Goal: Navigation & Orientation: Understand site structure

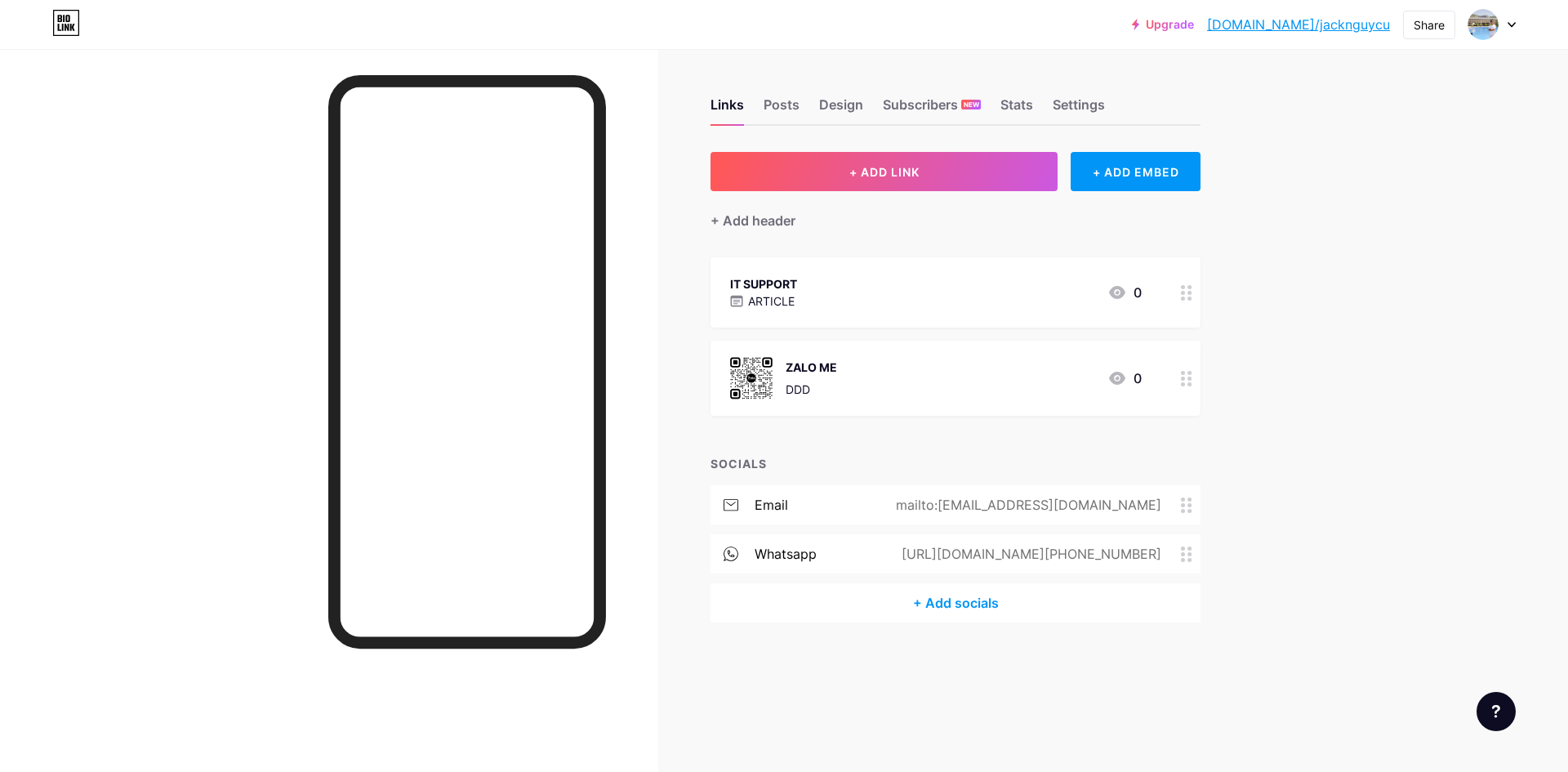
click at [871, 94] on div "Links Posts Design Subscribers NEW Stats Settings" at bounding box center [956, 97] width 490 height 57
click at [885, 103] on div "Subscribers NEW" at bounding box center [931, 109] width 98 height 29
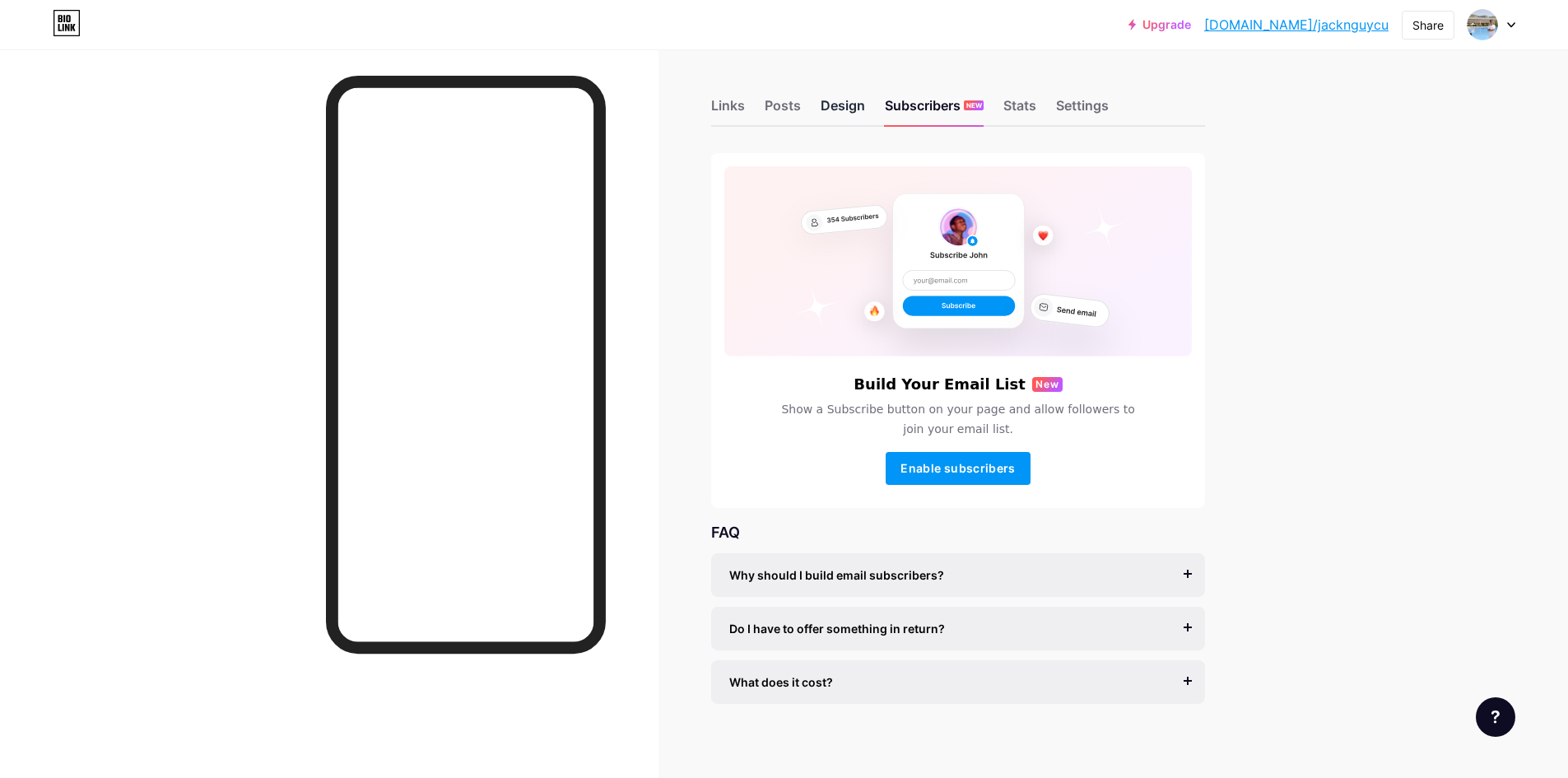
click at [859, 110] on div "Design" at bounding box center [842, 110] width 45 height 30
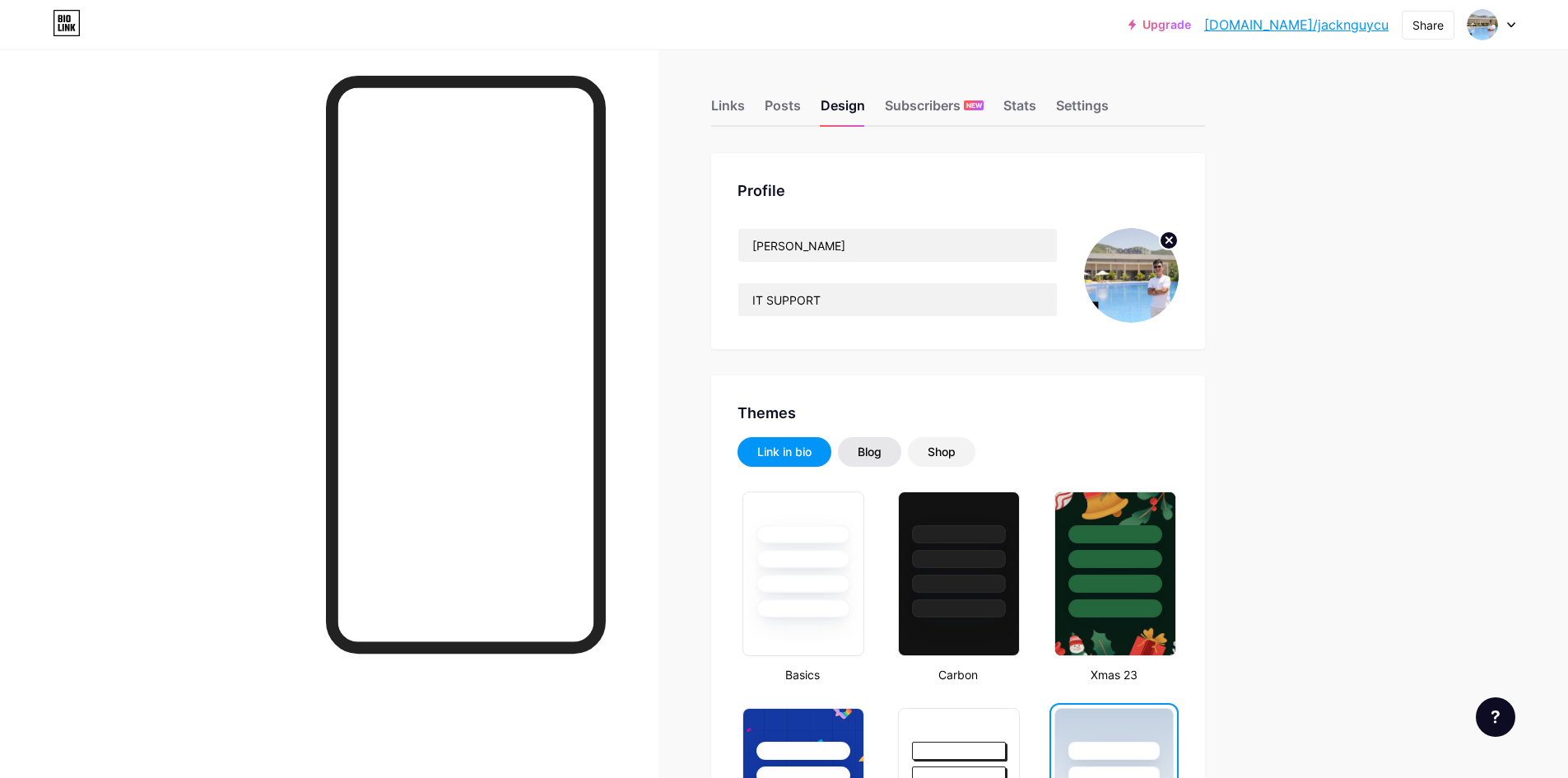
click at [894, 460] on div "Blog" at bounding box center [870, 452] width 64 height 30
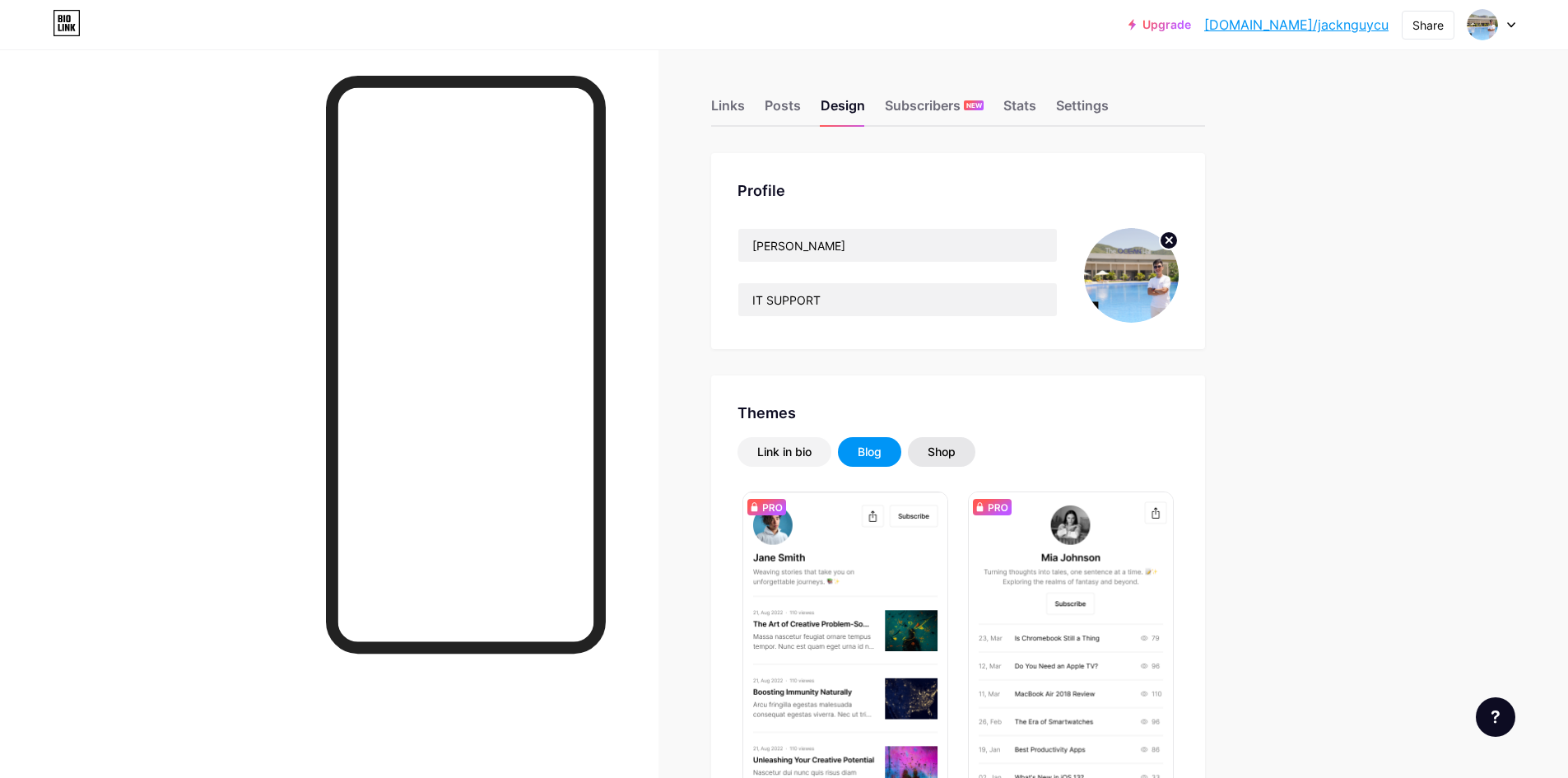
click at [956, 453] on div "Shop" at bounding box center [942, 451] width 28 height 17
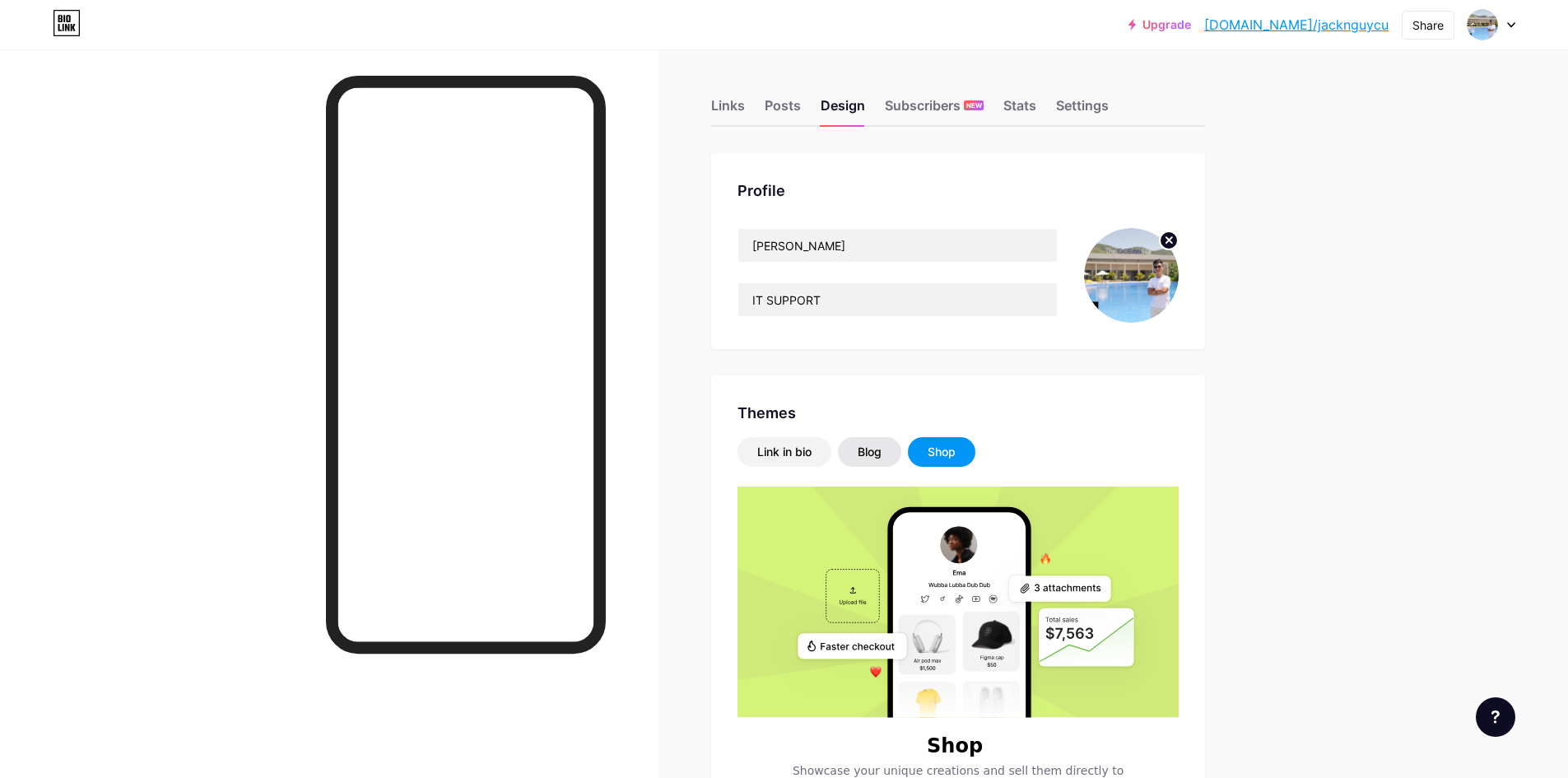
click at [869, 458] on div "Blog" at bounding box center [869, 451] width 24 height 17
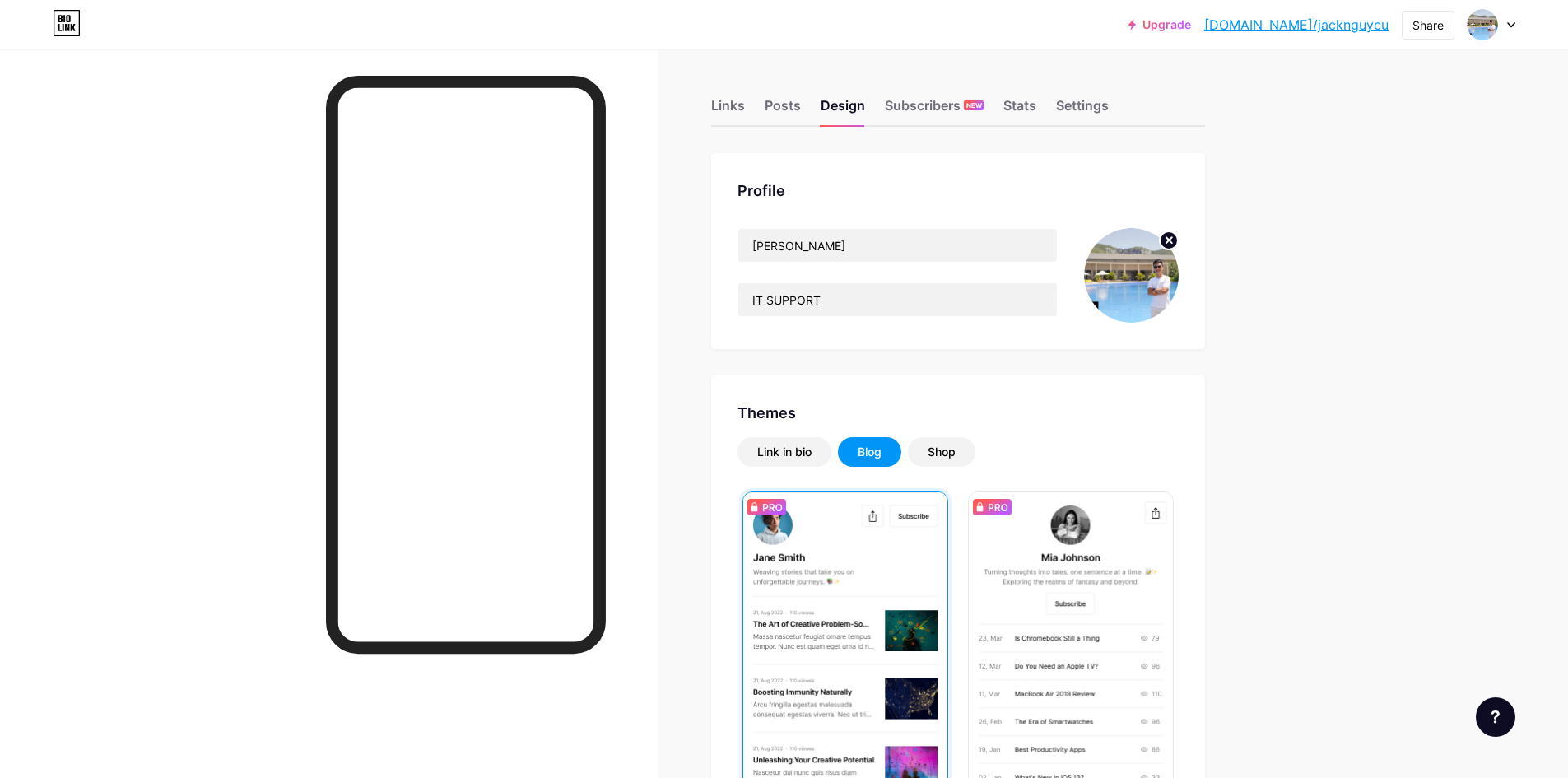
click at [846, 558] on img at bounding box center [845, 646] width 204 height 308
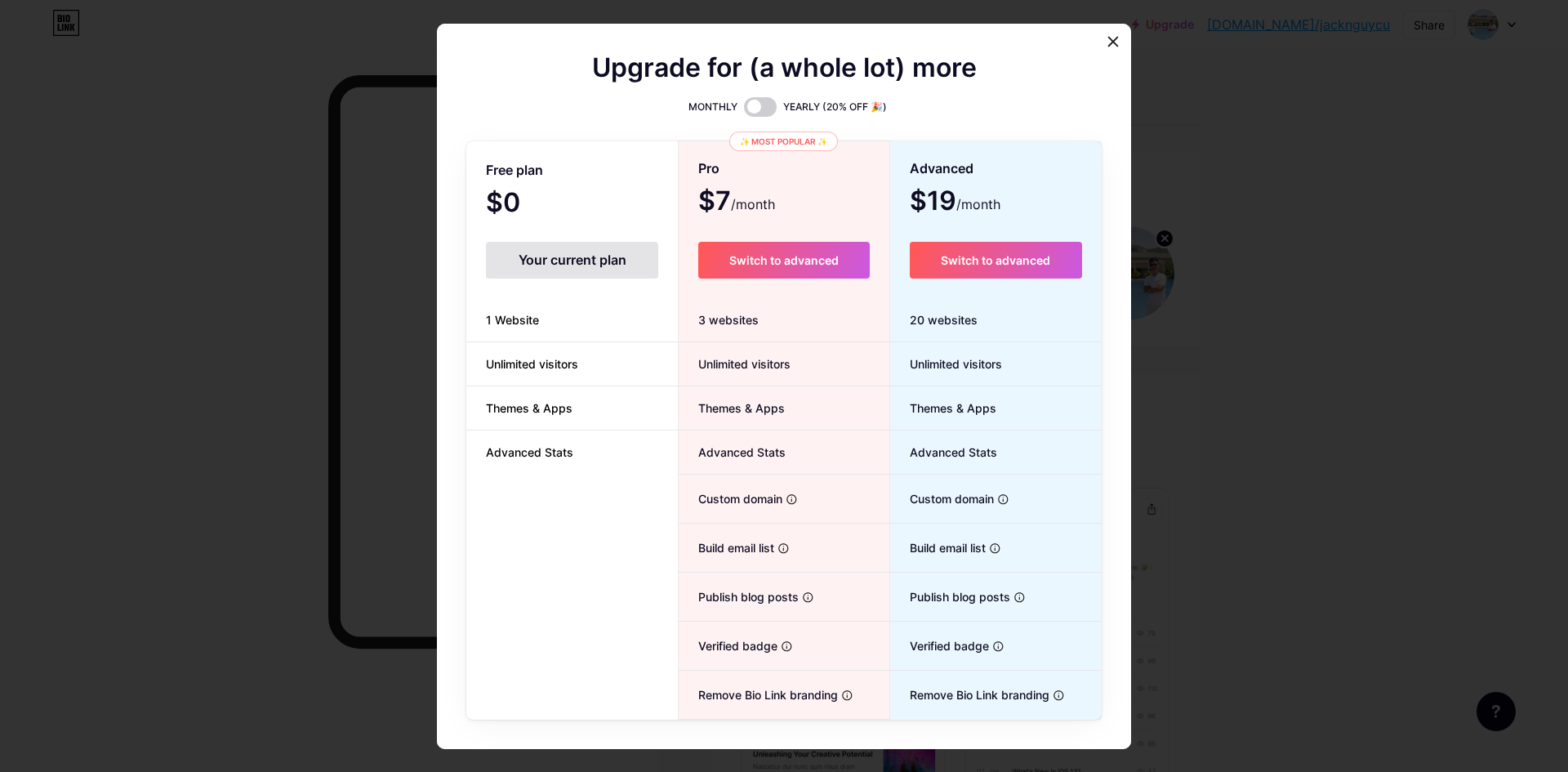
click at [562, 254] on div "Your current plan" at bounding box center [572, 260] width 172 height 36
click at [1107, 39] on icon at bounding box center [1113, 42] width 13 height 13
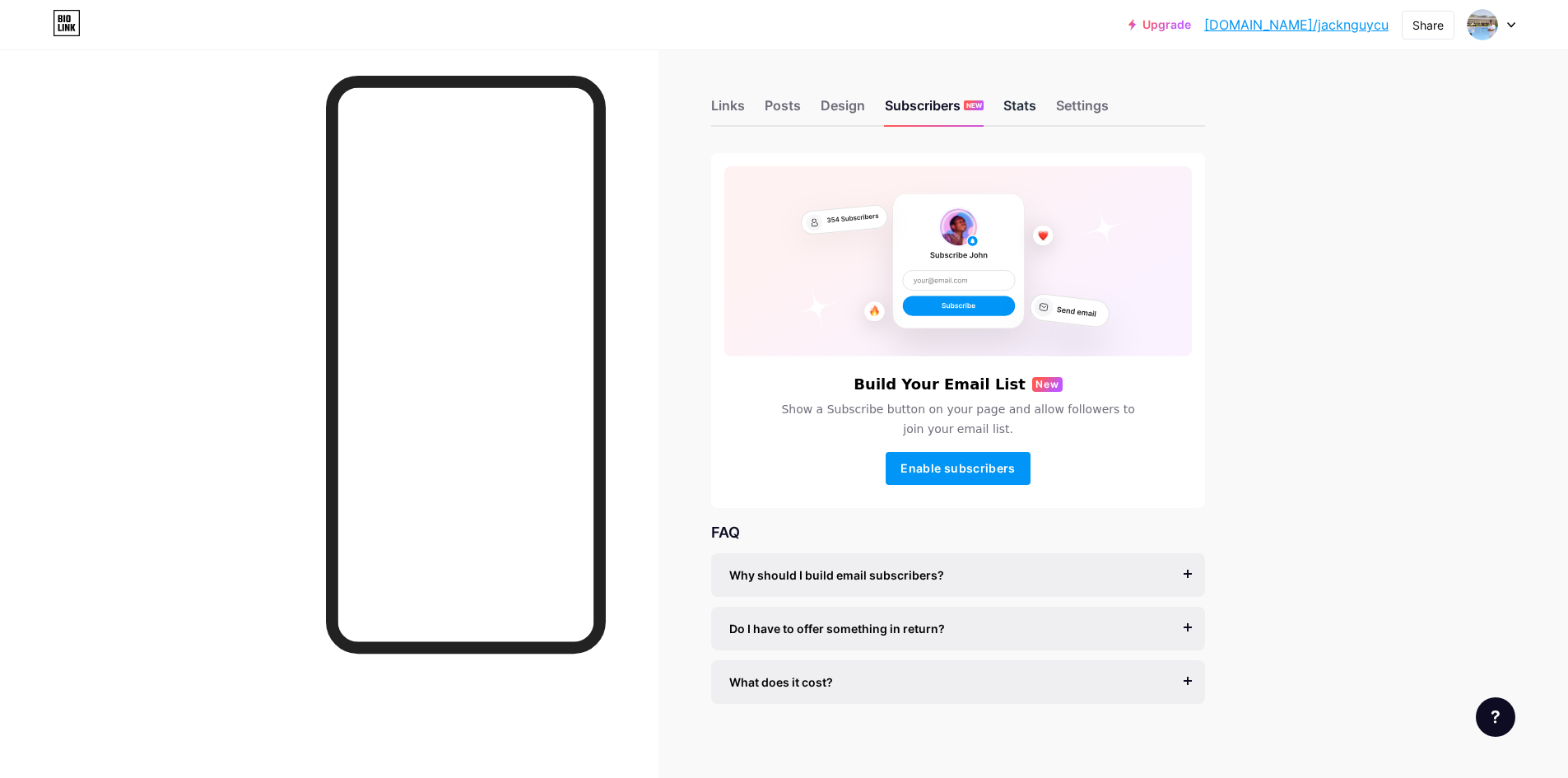
click at [1030, 105] on div "Stats" at bounding box center [1020, 110] width 33 height 30
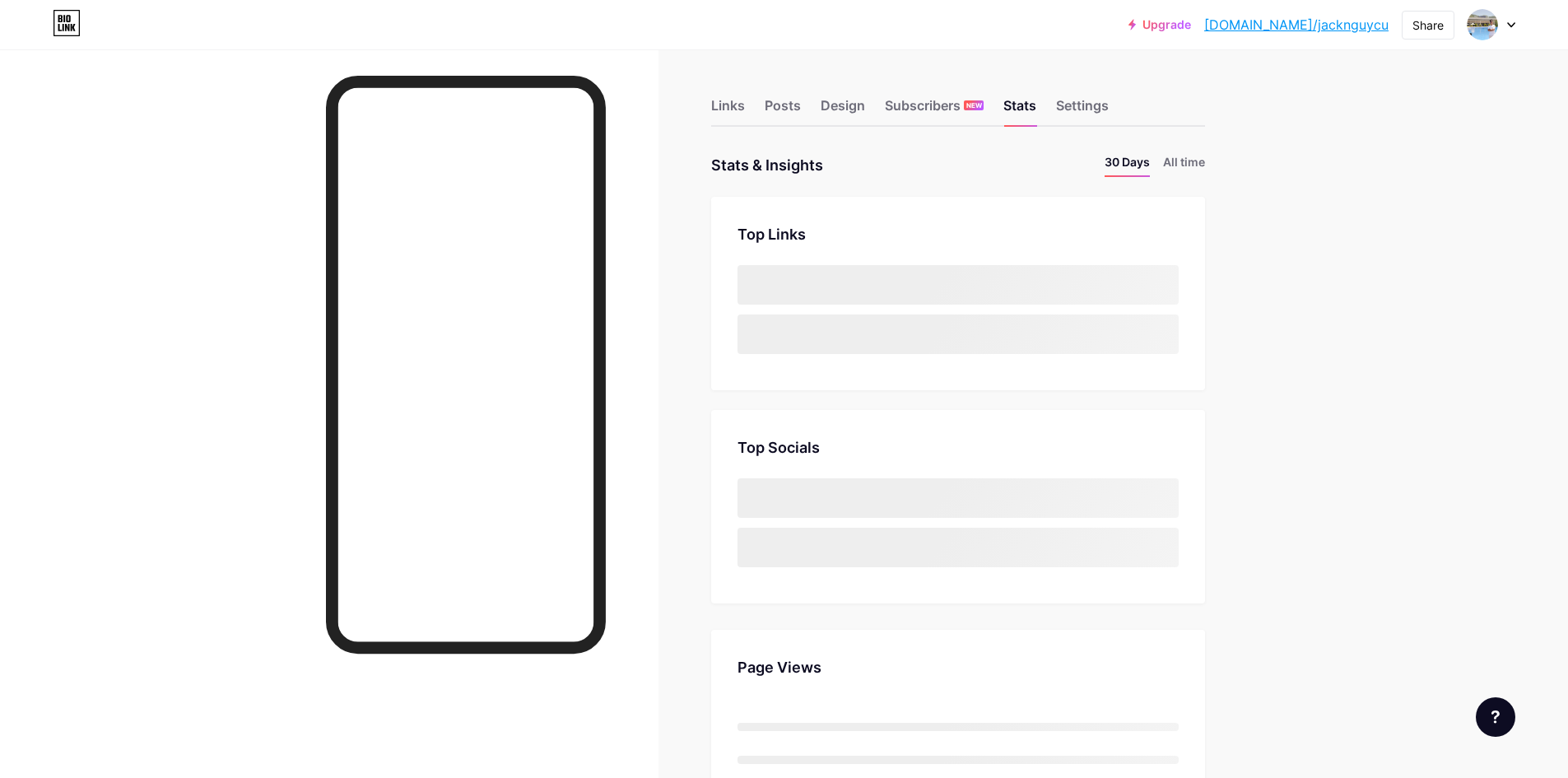
click at [1119, 107] on div "Links Posts Design Subscribers NEW Stats Settings" at bounding box center [959, 98] width 494 height 58
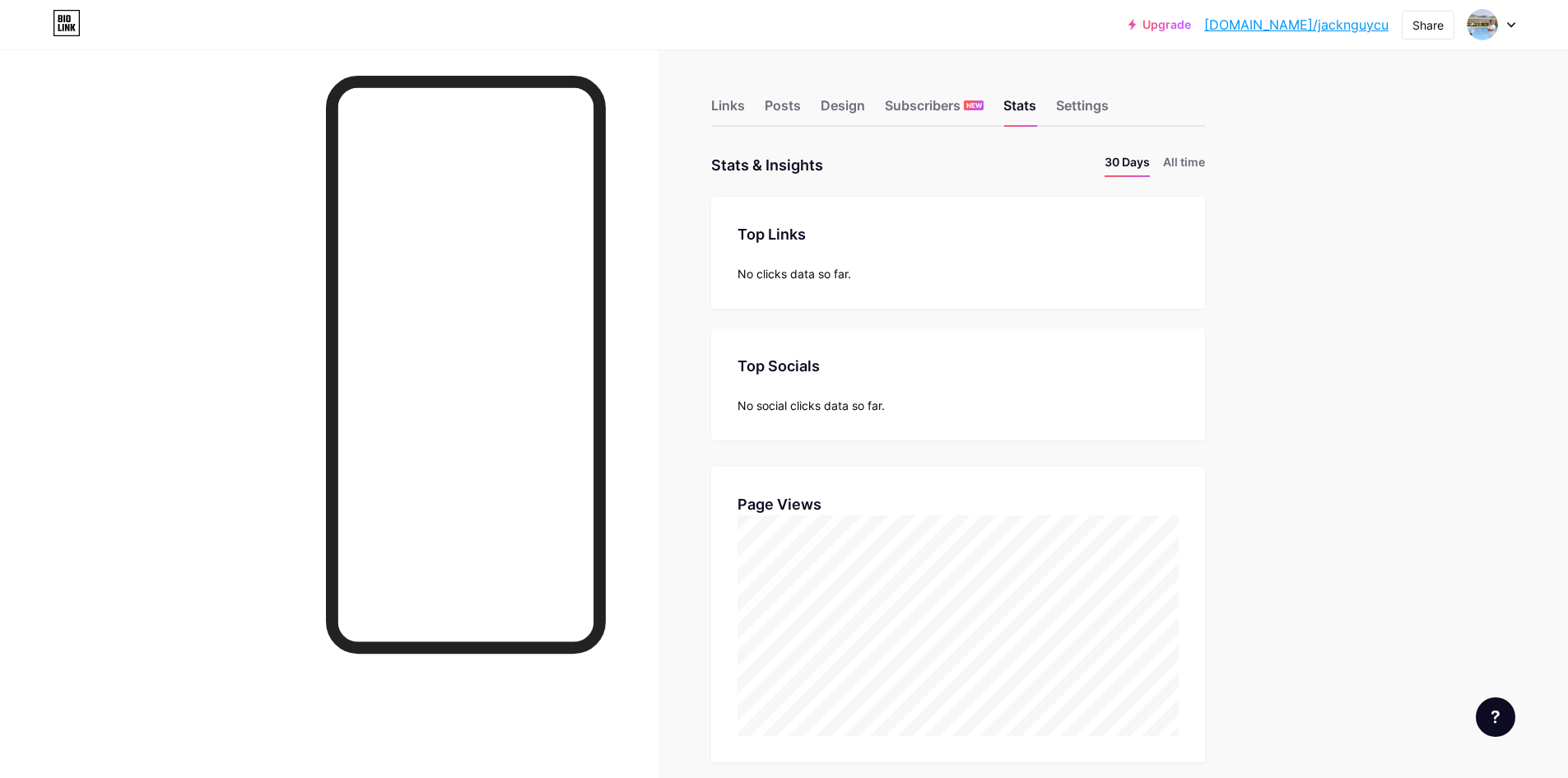
scroll to position [778, 1568]
